Goal: Check status: Check status

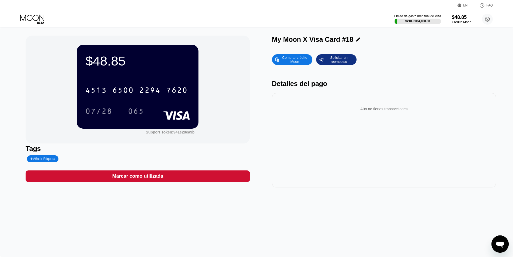
click at [42, 17] on icon at bounding box center [32, 19] width 25 height 9
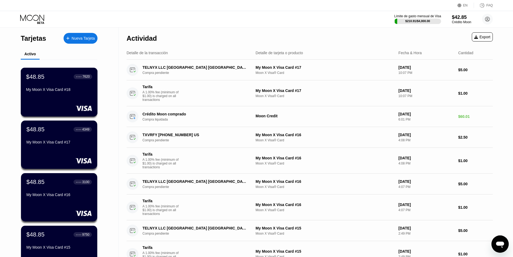
click at [56, 94] on div "My Moon X Visa Card #18" at bounding box center [59, 90] width 66 height 6
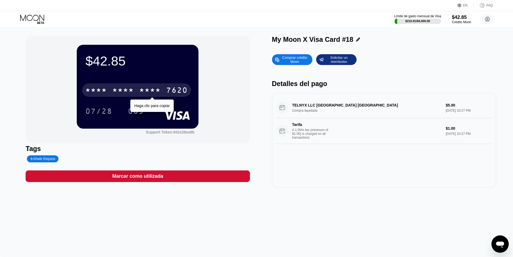
click at [157, 87] on div "* * * * * * * * * * * * 7620" at bounding box center [136, 89] width 109 height 13
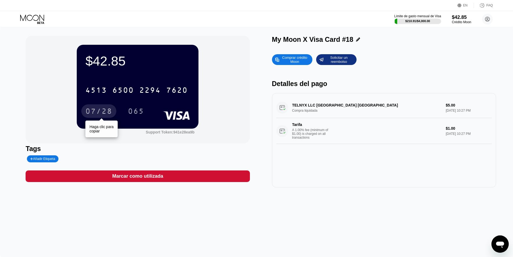
click at [111, 110] on div "07/28" at bounding box center [98, 112] width 27 height 9
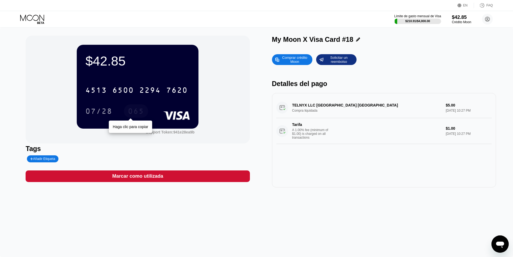
click at [137, 116] on div "065" at bounding box center [136, 112] width 16 height 9
